Goal: Information Seeking & Learning: Compare options

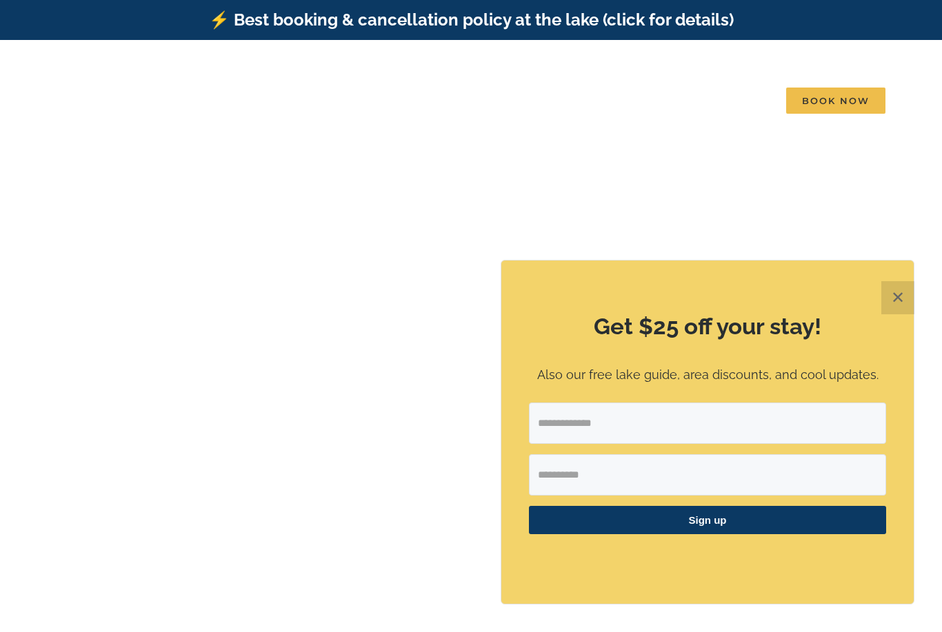
click at [514, 324] on div "Get $25 off your stay! Also our free lake guide, area discounts, and cool updat…" at bounding box center [707, 432] width 412 height 343
click at [896, 308] on button "✕" at bounding box center [897, 297] width 33 height 33
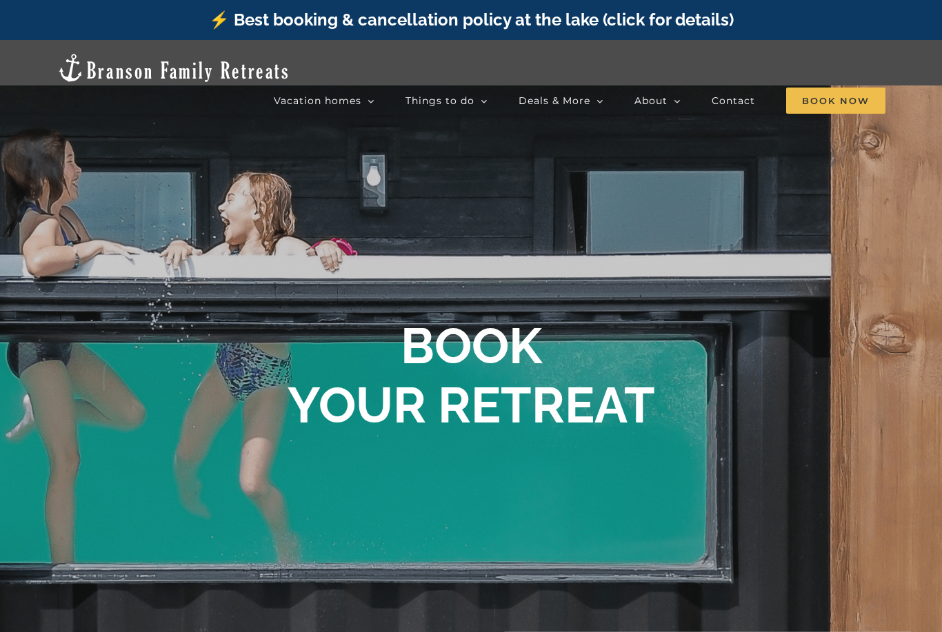
click at [583, 279] on span "Legends Pointe | 7 Bedrooms" at bounding box center [521, 284] width 123 height 10
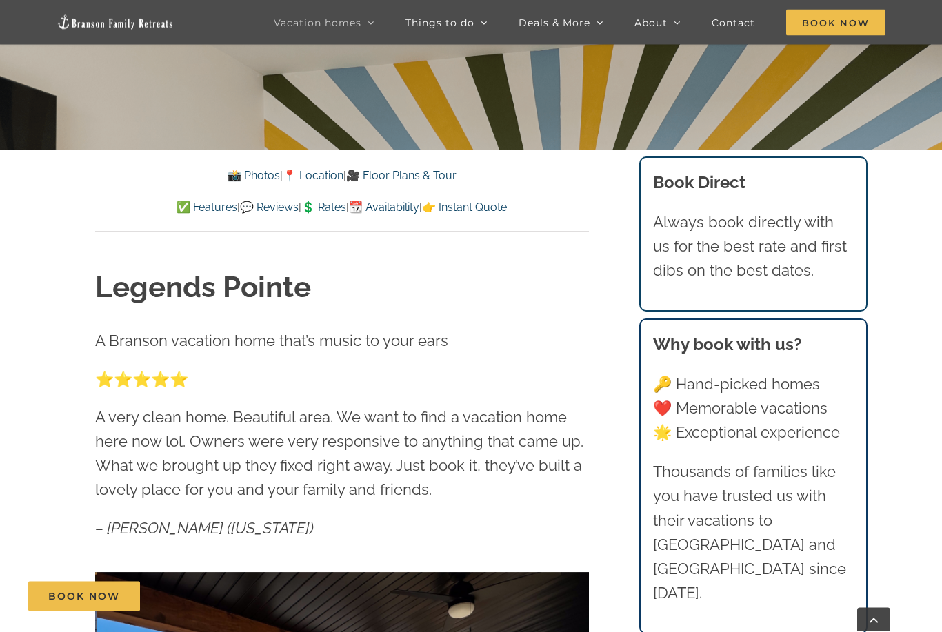
scroll to position [523, 0]
click at [228, 181] on link "📸 Photos" at bounding box center [254, 175] width 52 height 13
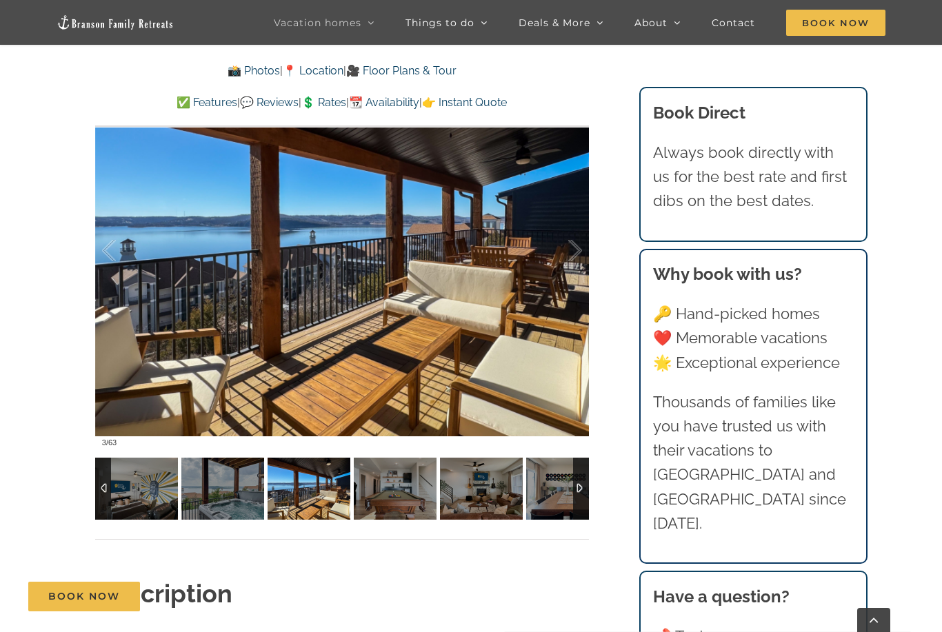
scroll to position [1003, 0]
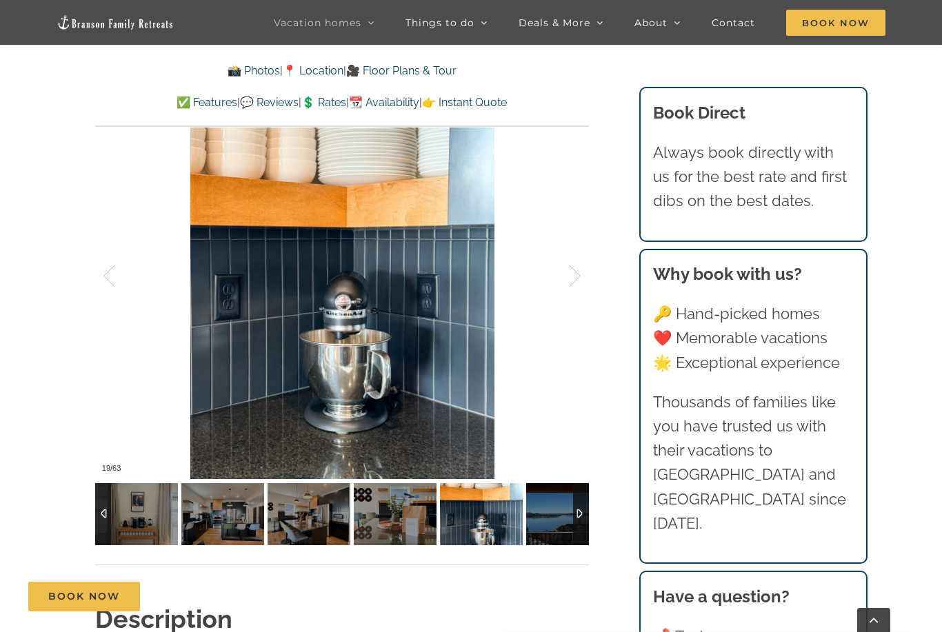
click at [558, 517] on img at bounding box center [567, 514] width 83 height 62
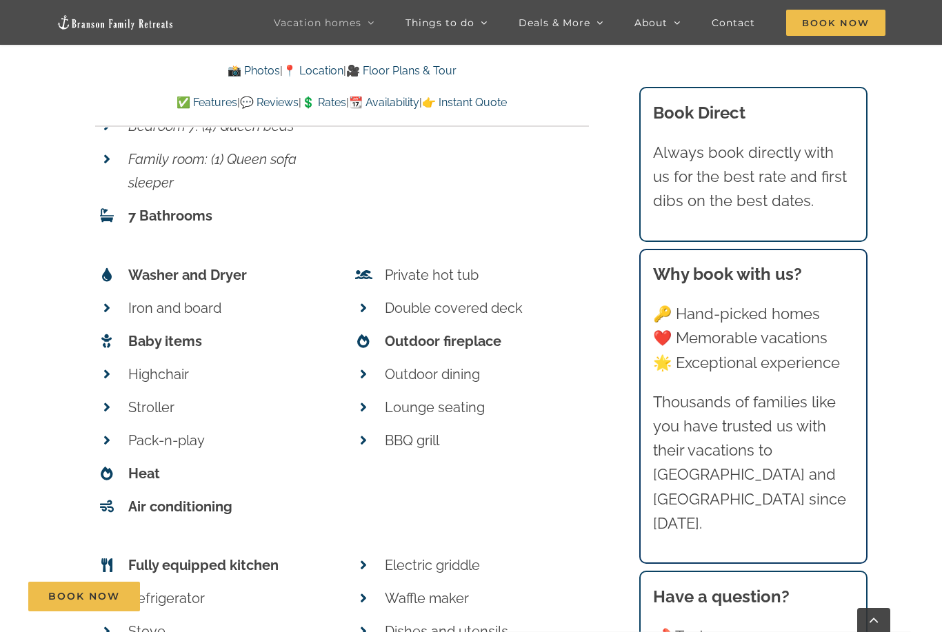
scroll to position [5879, 0]
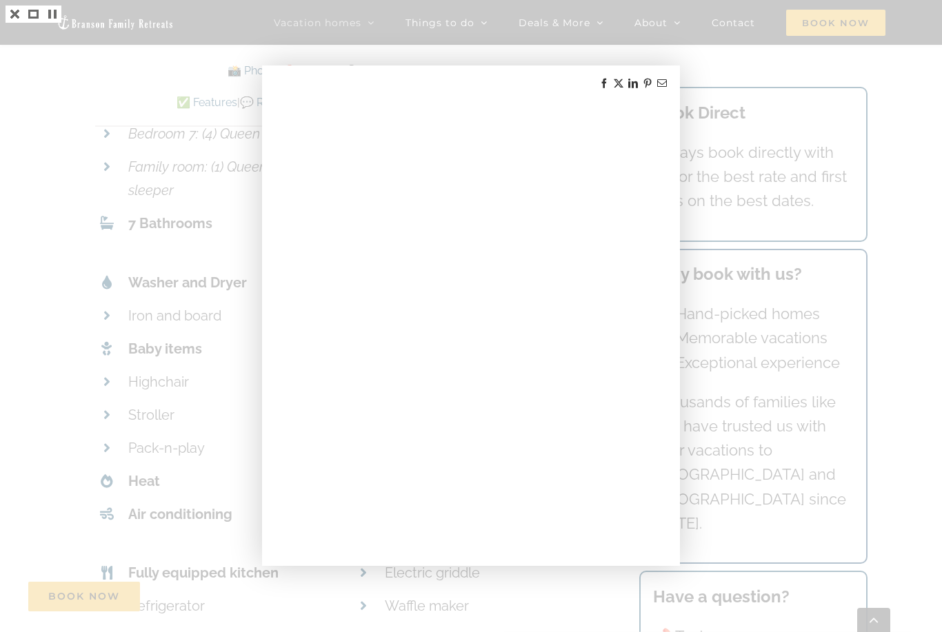
click at [921, 222] on div at bounding box center [471, 316] width 942 height 632
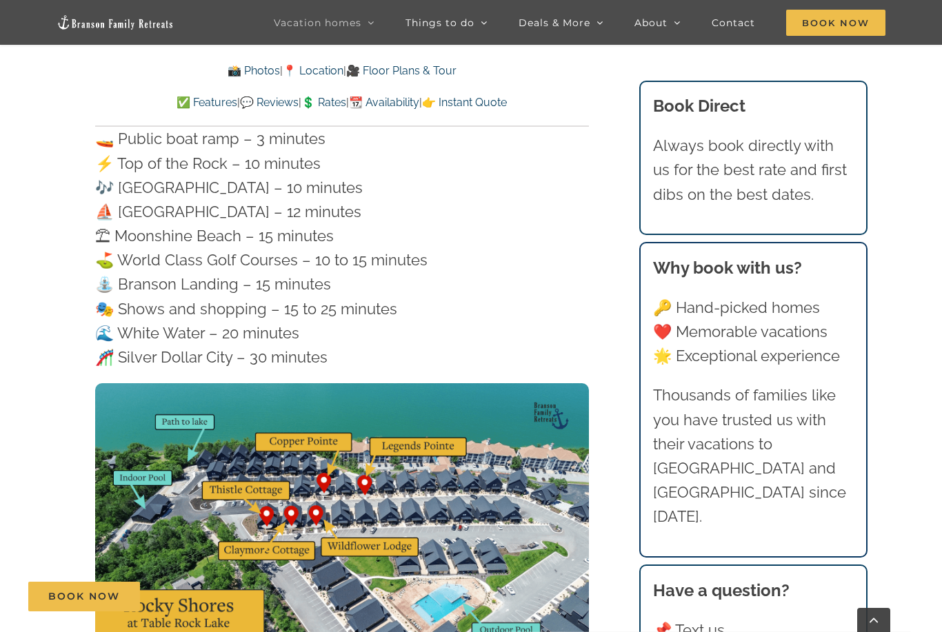
scroll to position [4049, 0]
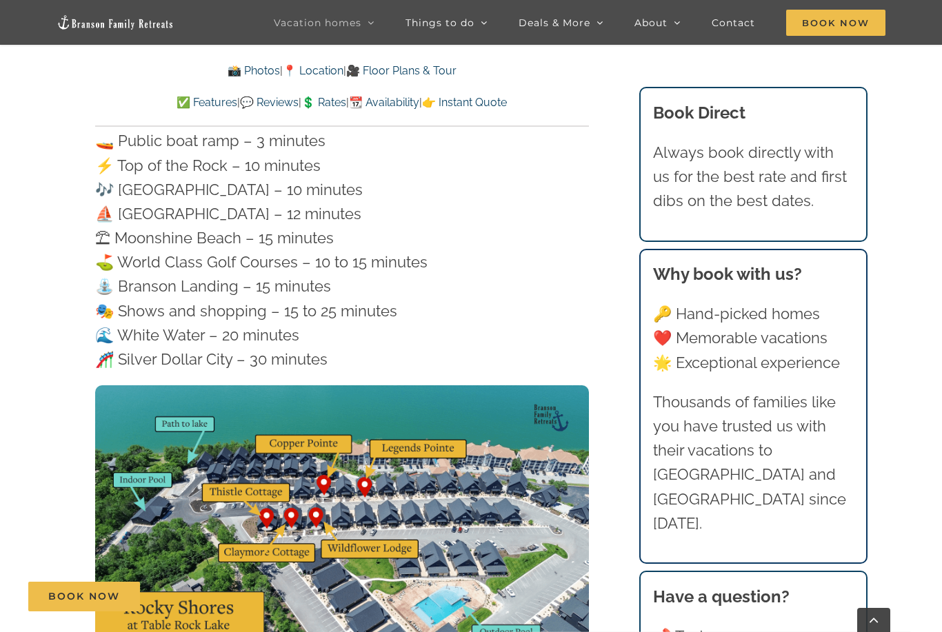
click at [306, 410] on img at bounding box center [342, 524] width 494 height 278
click at [325, 447] on img at bounding box center [342, 524] width 494 height 278
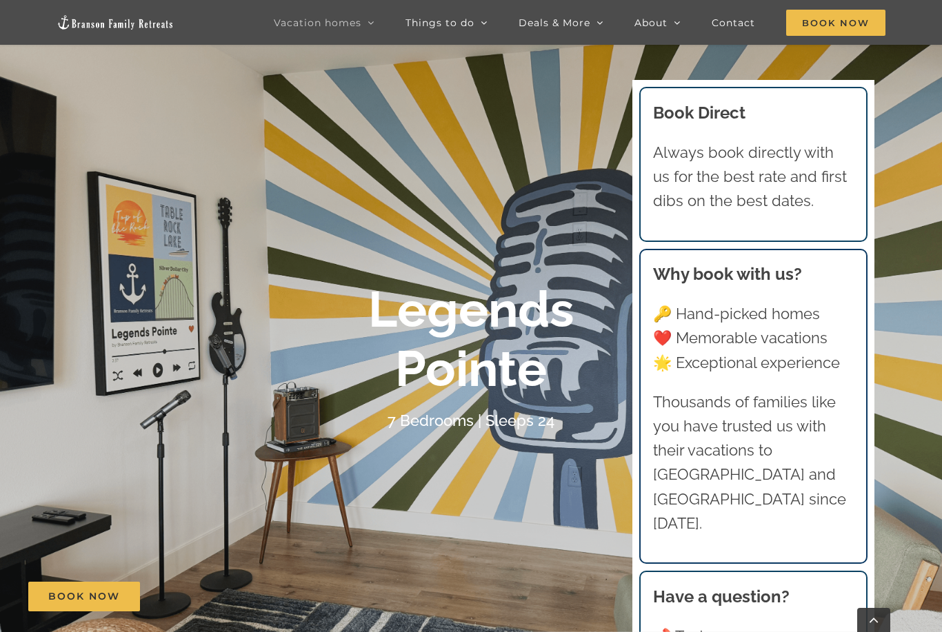
scroll to position [0, 0]
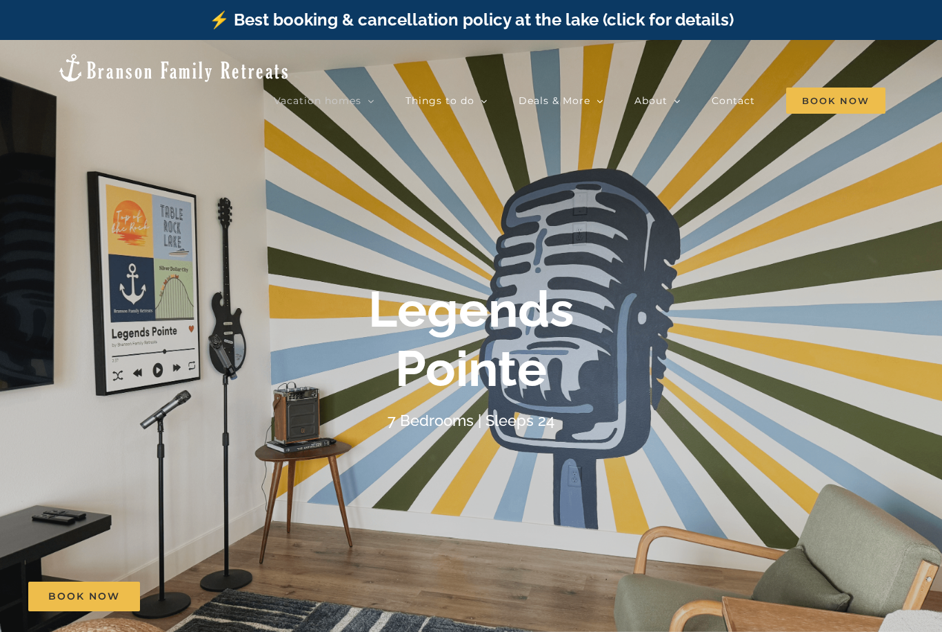
click at [561, 169] on span "[GEOGRAPHIC_DATA] | 6 Bedrooms" at bounding box center [510, 181] width 101 height 25
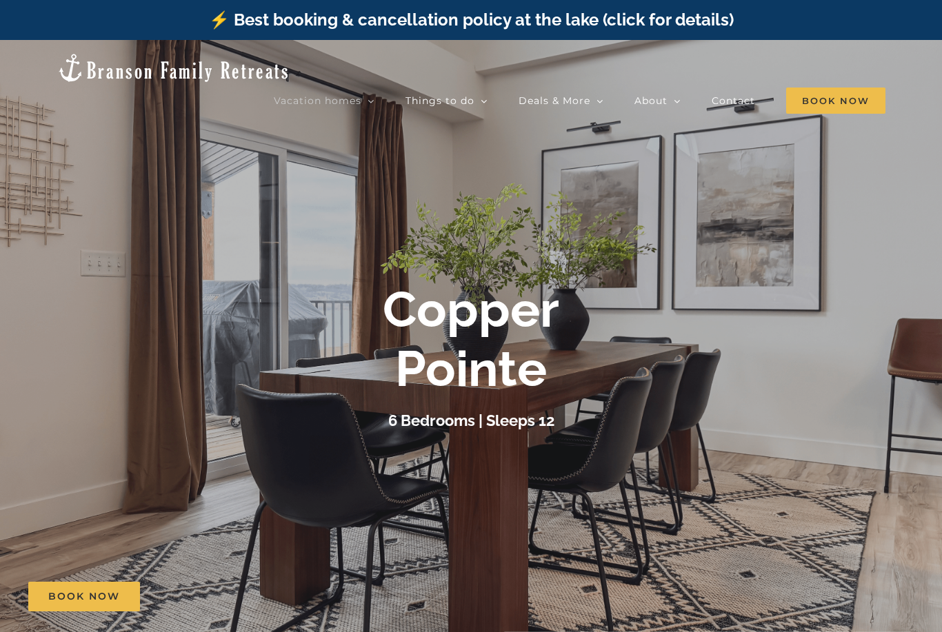
click at [575, 303] on span "Skye Retreat | 10 Bedrooms" at bounding box center [517, 308] width 115 height 10
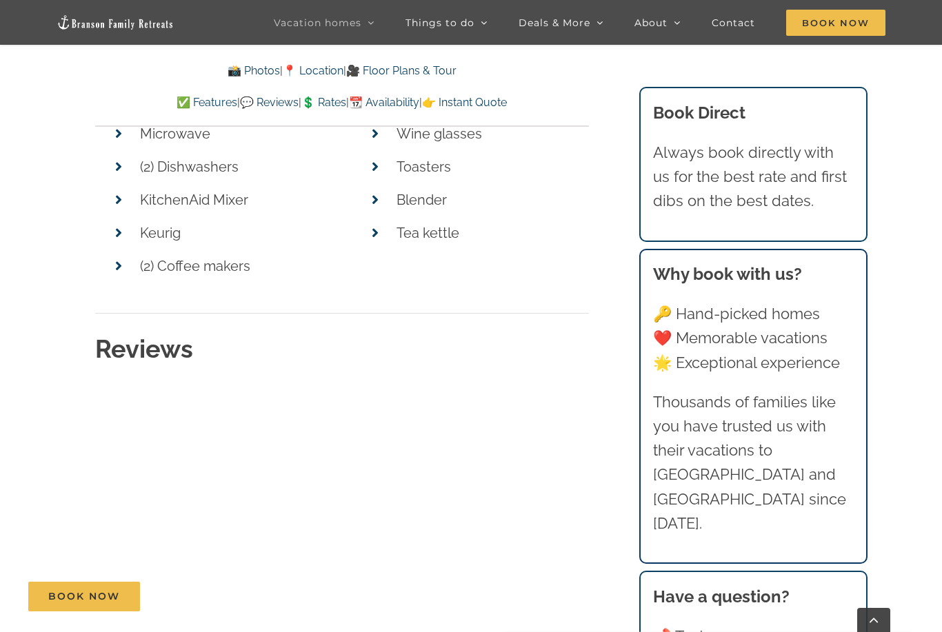
scroll to position [7089, 0]
click at [328, 99] on link "💲 Rates" at bounding box center [323, 102] width 45 height 13
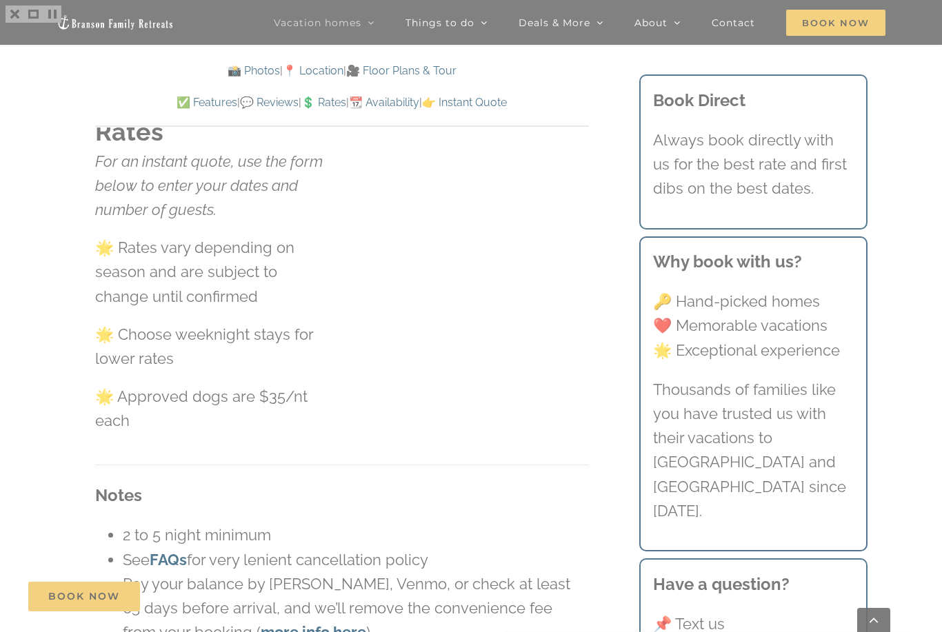
scroll to position [8877, 0]
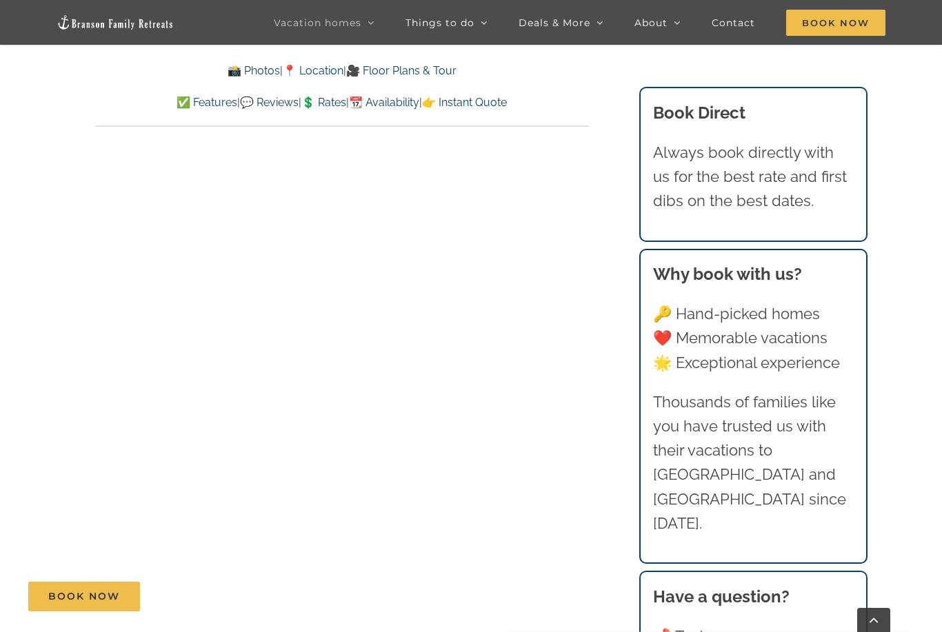
scroll to position [8143, 0]
click at [317, 96] on link "💲 Rates" at bounding box center [323, 102] width 45 height 13
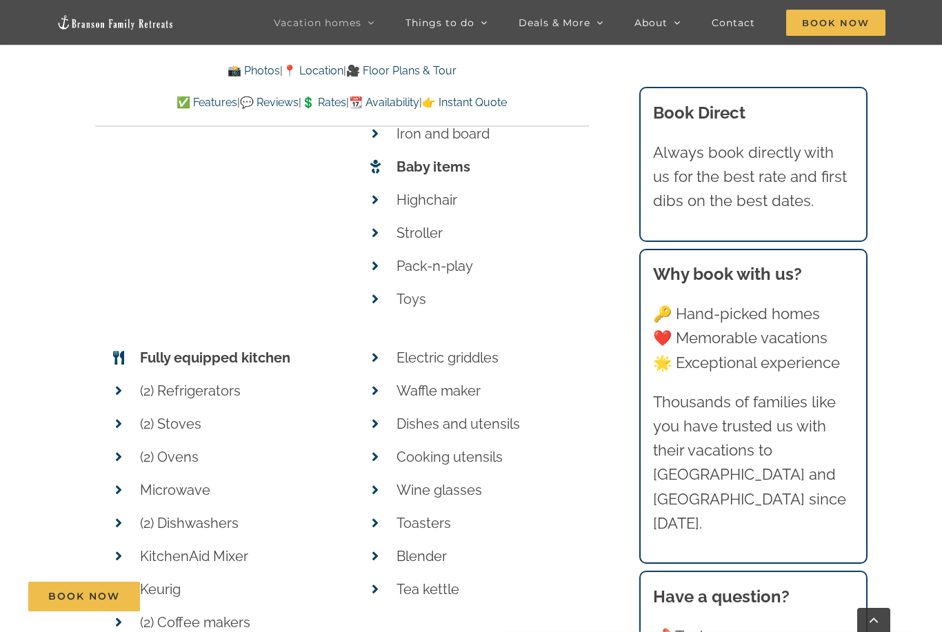
scroll to position [6727, 0]
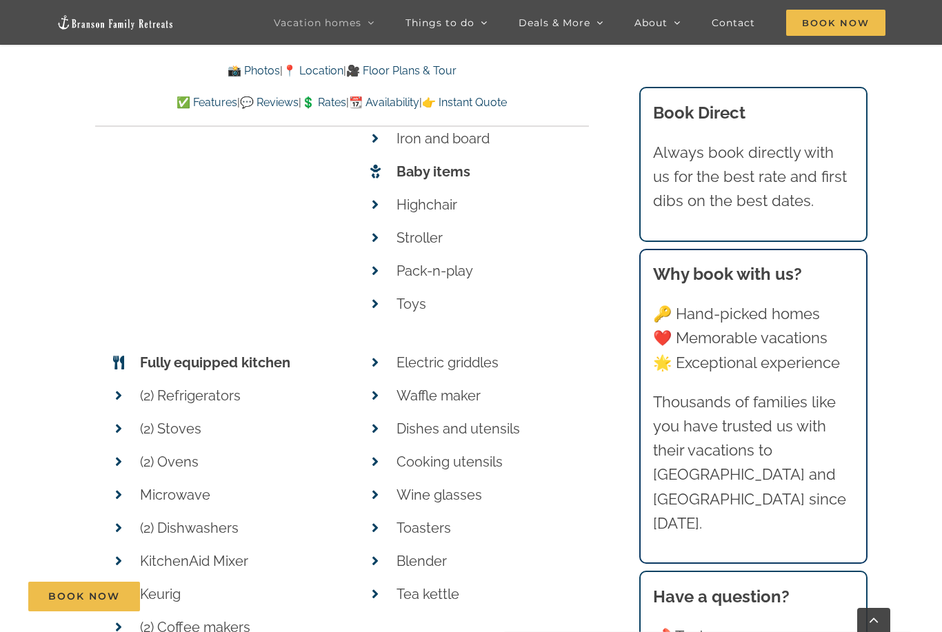
click at [329, 99] on link "💲 Rates" at bounding box center [323, 102] width 45 height 13
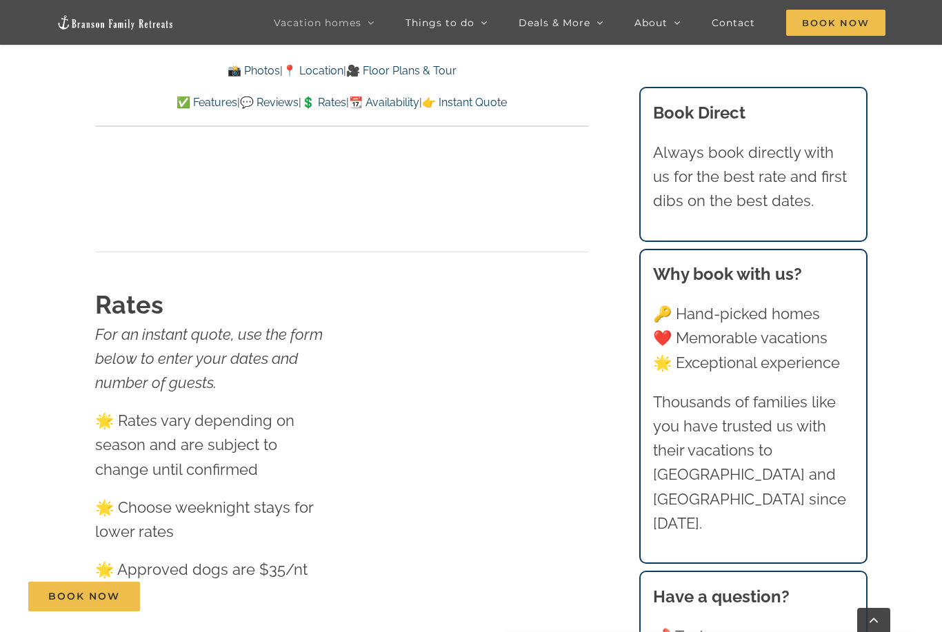
scroll to position [8699, 0]
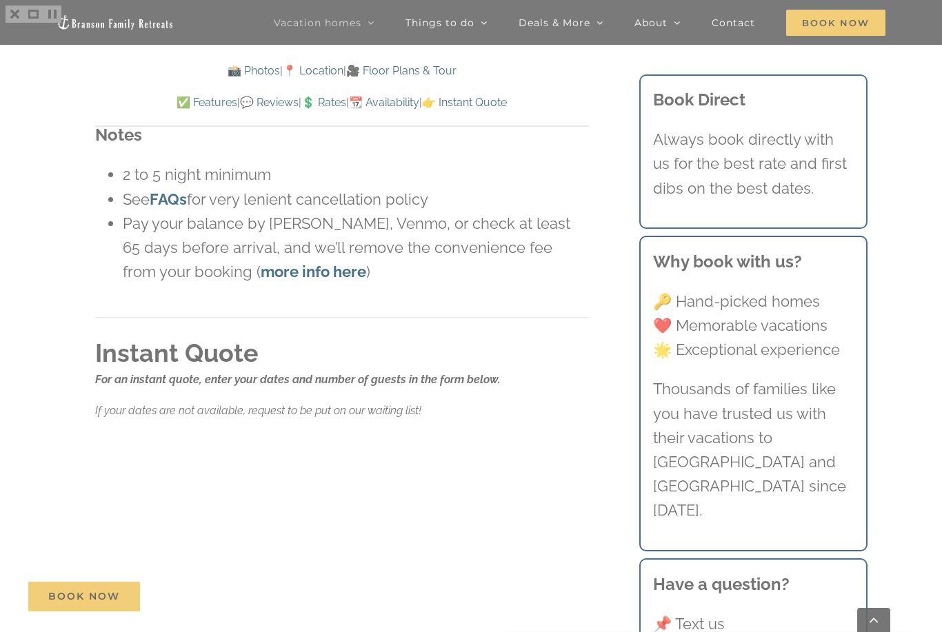
scroll to position [9239, 0]
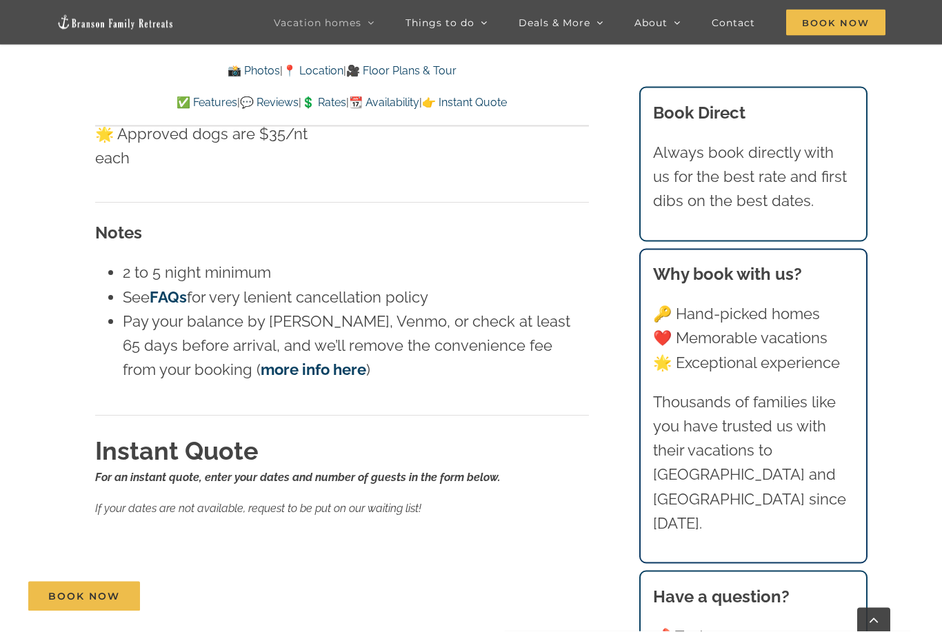
scroll to position [9135, 0]
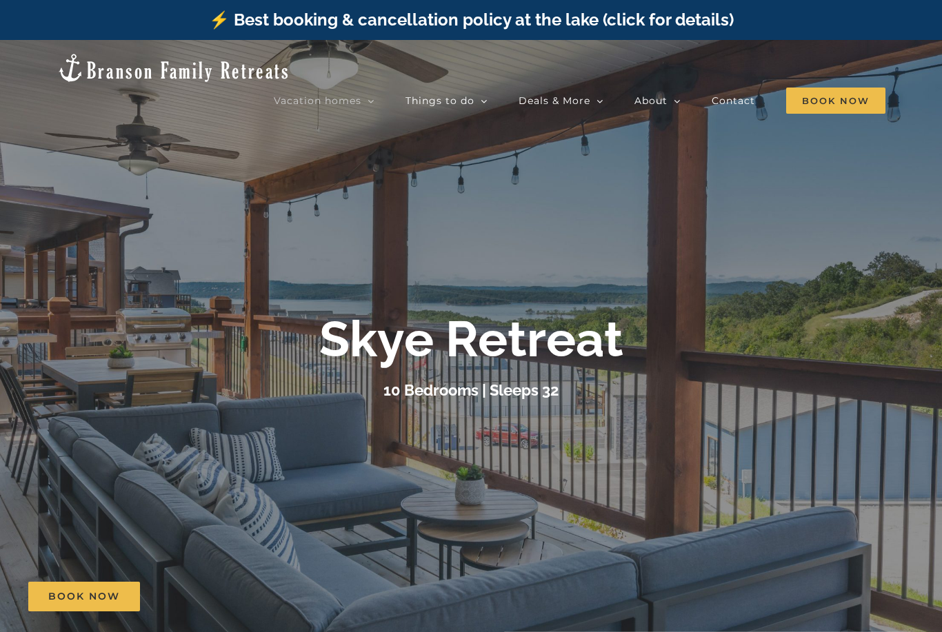
click at [581, 255] on span "Thistle Cottage | 6 Bedrooms" at bounding box center [520, 260] width 121 height 10
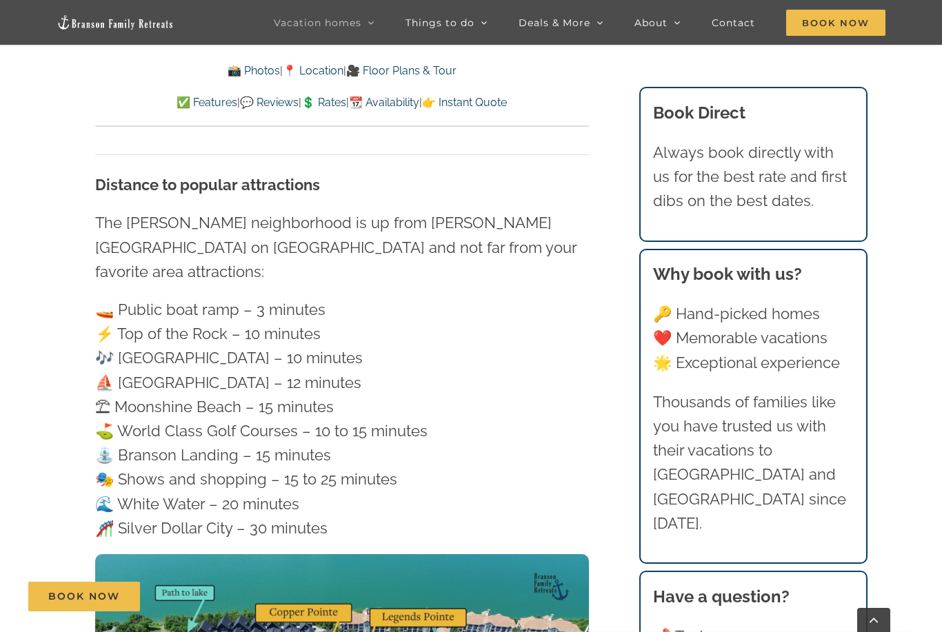
scroll to position [4176, 0]
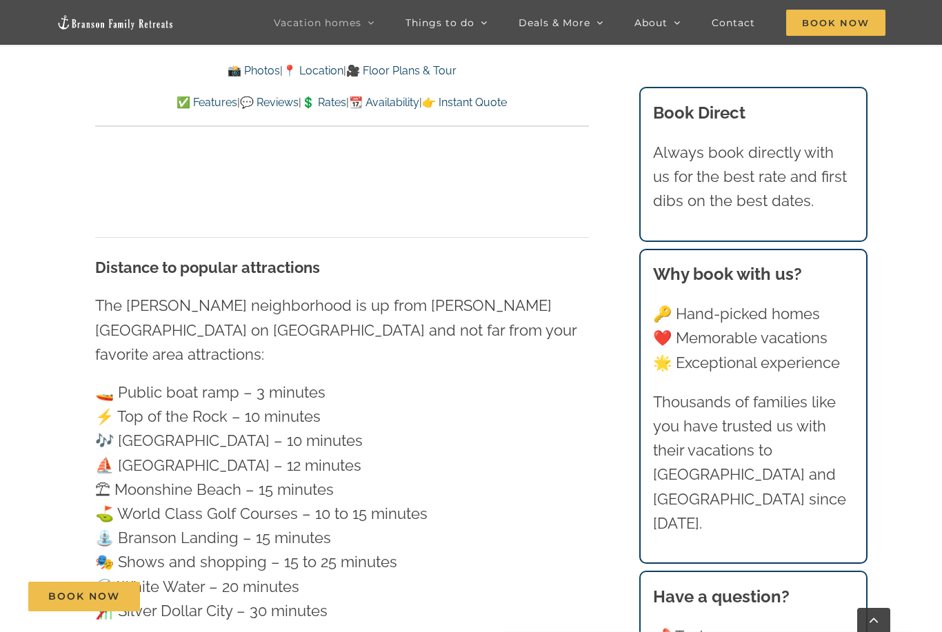
click at [325, 105] on link "💲 Rates" at bounding box center [323, 102] width 45 height 13
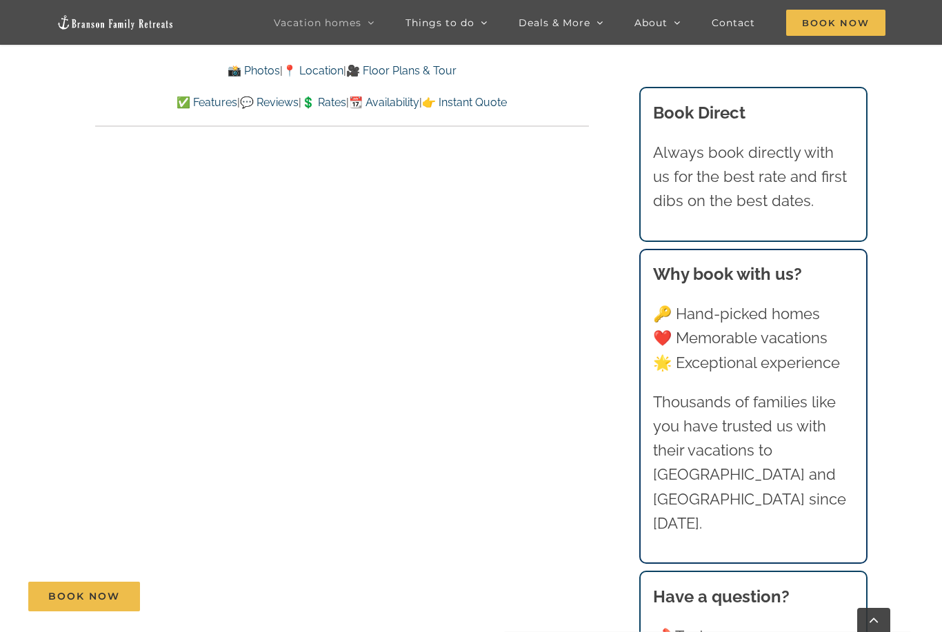
scroll to position [8148, 0]
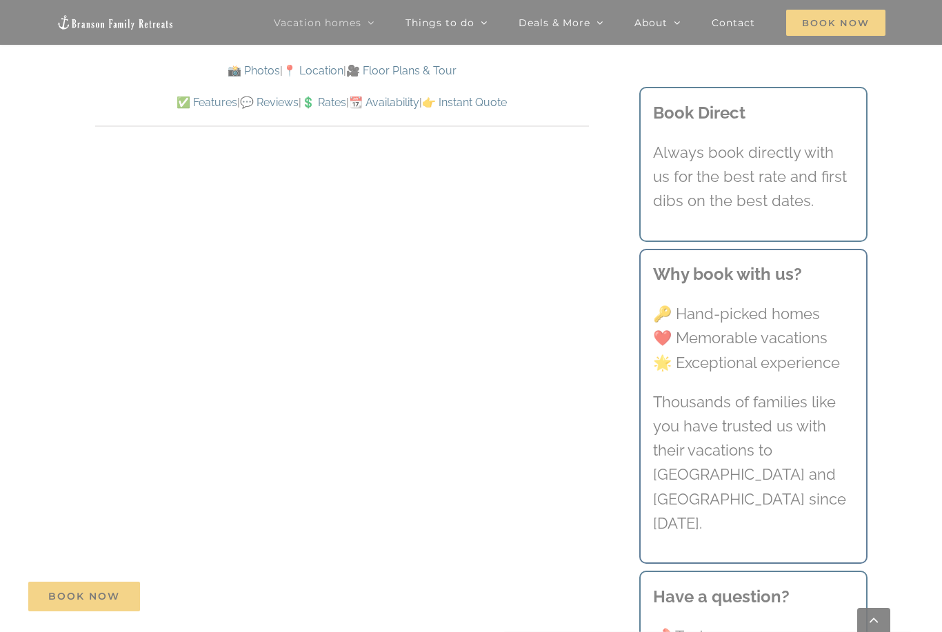
click at [206, 559] on div at bounding box center [471, 316] width 942 height 632
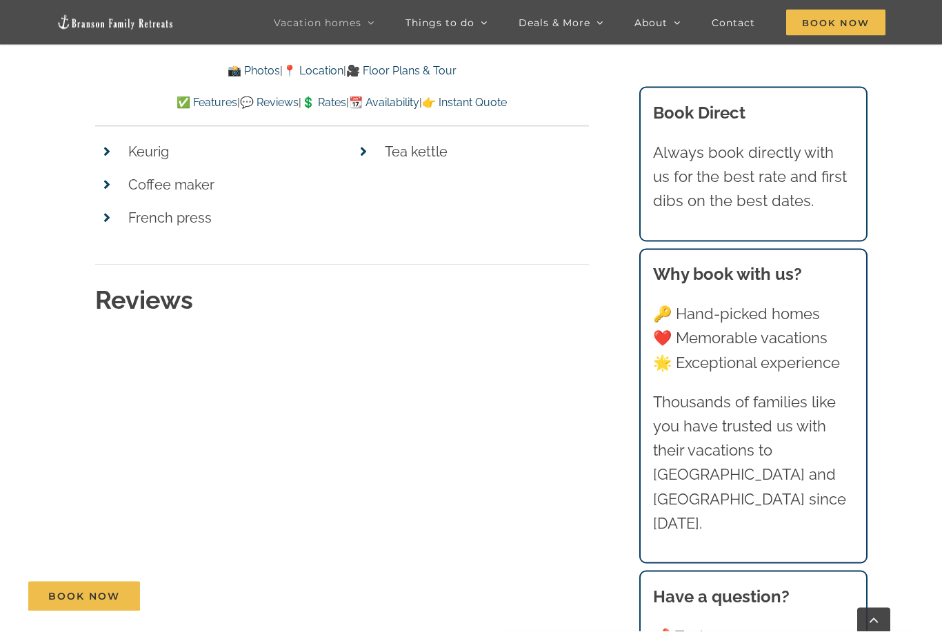
scroll to position [7285, 0]
